Goal: Check status

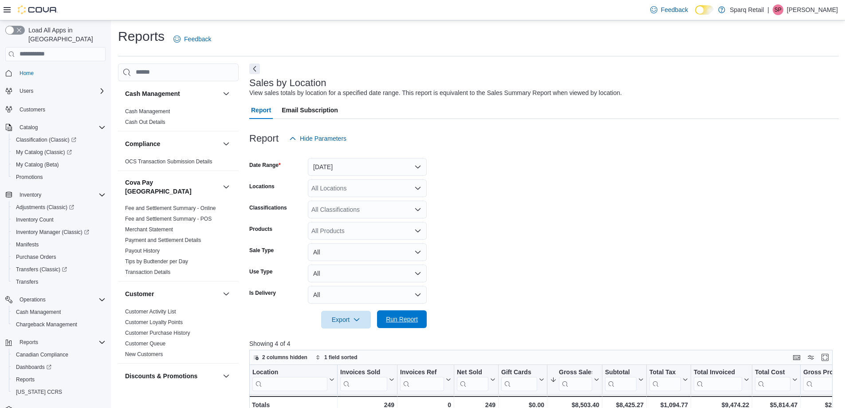
scroll to position [68, 0]
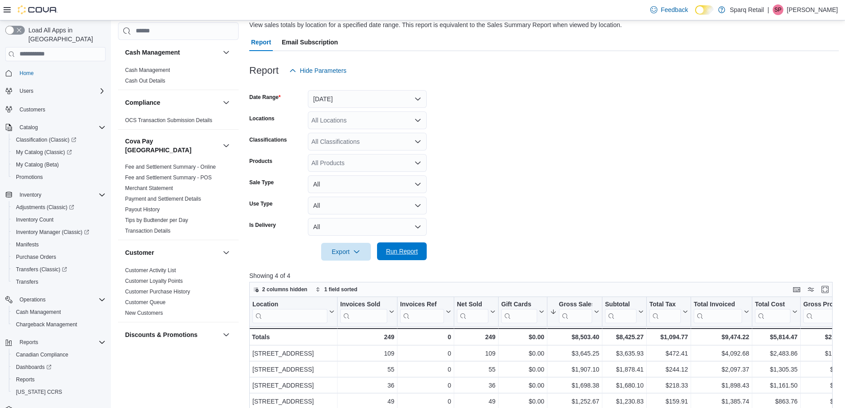
click at [391, 250] on span "Run Report" at bounding box center [402, 251] width 32 height 9
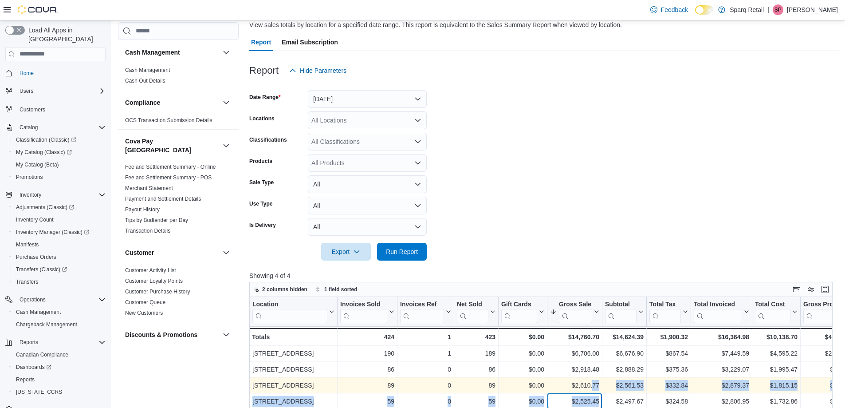
drag, startPoint x: 602, startPoint y: 399, endPoint x: 594, endPoint y: 387, distance: 14.5
click at [594, 387] on div "Location Click to view column header actions Invoices Sold Click to view column…" at bounding box center [726, 353] width 955 height 112
click at [598, 391] on div "$2,610.77" at bounding box center [574, 385] width 49 height 11
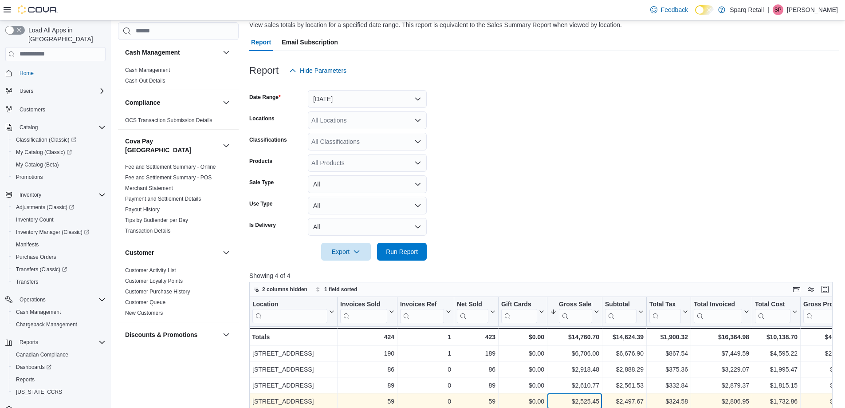
click at [586, 395] on div "$2,525.45 - Gross Sales, column 6, row 4" at bounding box center [575, 401] width 55 height 16
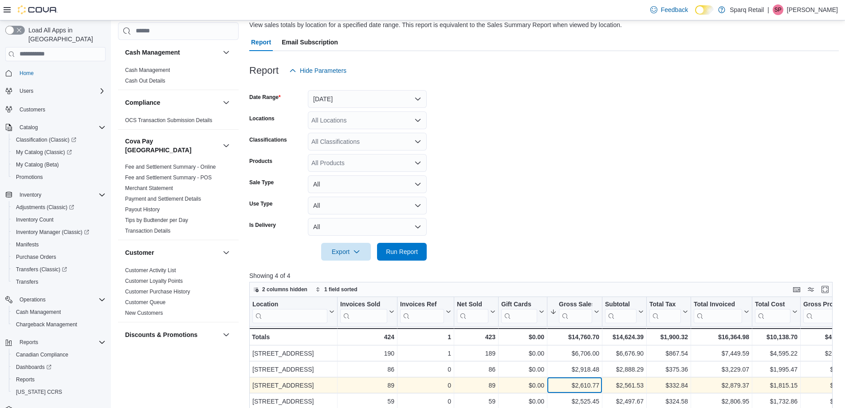
click at [588, 384] on div "$2,610.77" at bounding box center [574, 385] width 49 height 11
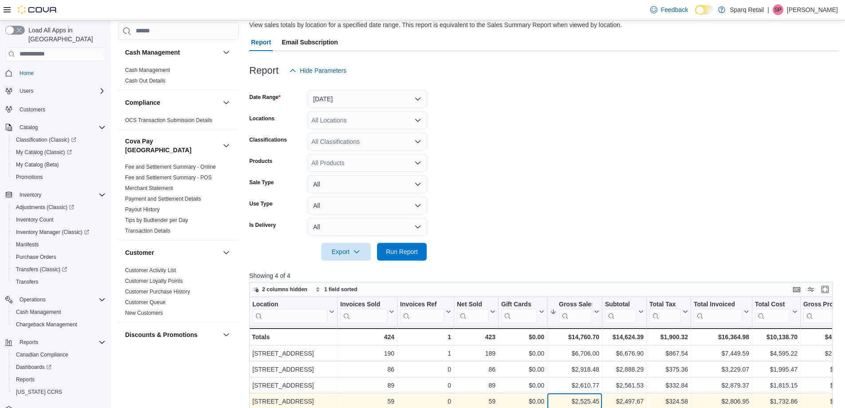
click at [604, 398] on div "2367 County Rd 45 - Location, column 1, row 4 59 - Invoices Sold, column 2, row…" at bounding box center [726, 401] width 955 height 16
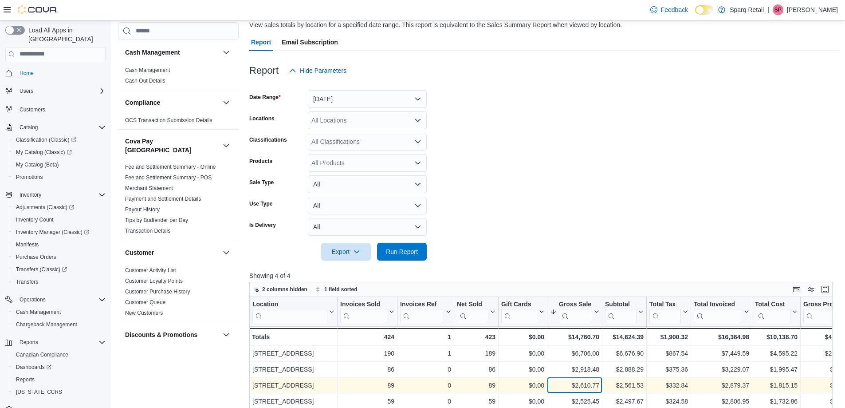
click at [601, 390] on div "$2,610.77 - Gross Sales, column 6, row 3" at bounding box center [575, 385] width 55 height 16
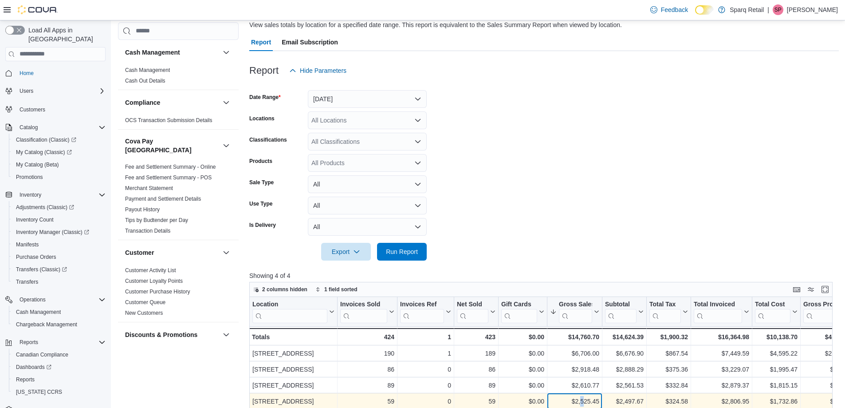
click at [584, 394] on div "$2,525.45 - Gross Sales, column 6, row 4" at bounding box center [575, 401] width 55 height 16
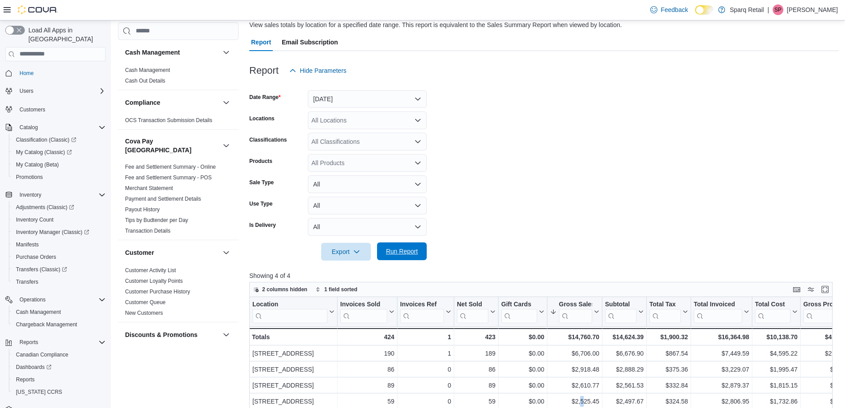
click at [397, 258] on span "Run Report" at bounding box center [402, 251] width 39 height 18
